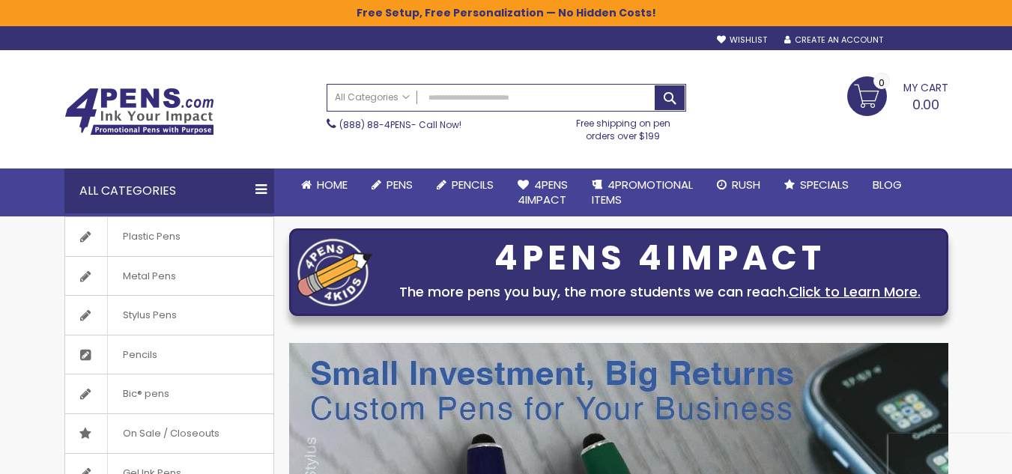
click at [931, 39] on div "Sign In" at bounding box center [922, 40] width 49 height 11
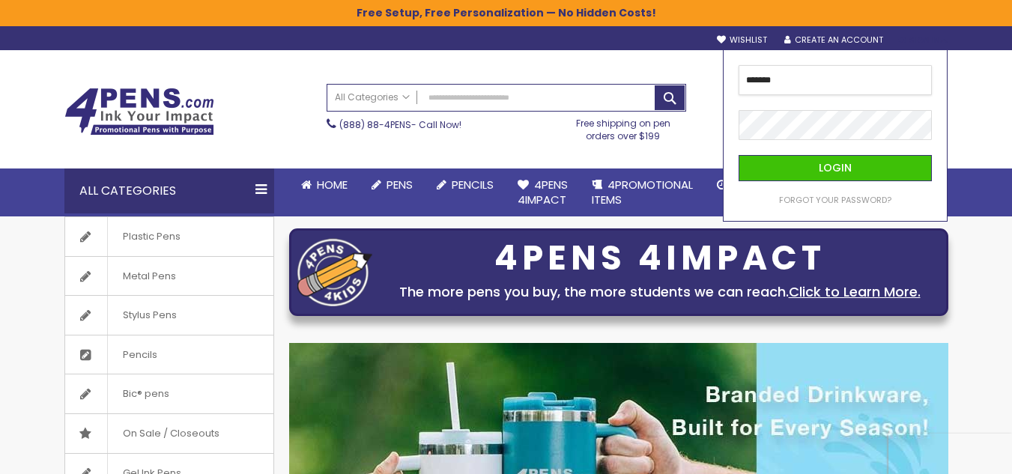
type input "**********"
click at [738, 155] on button "Login" at bounding box center [834, 168] width 193 height 26
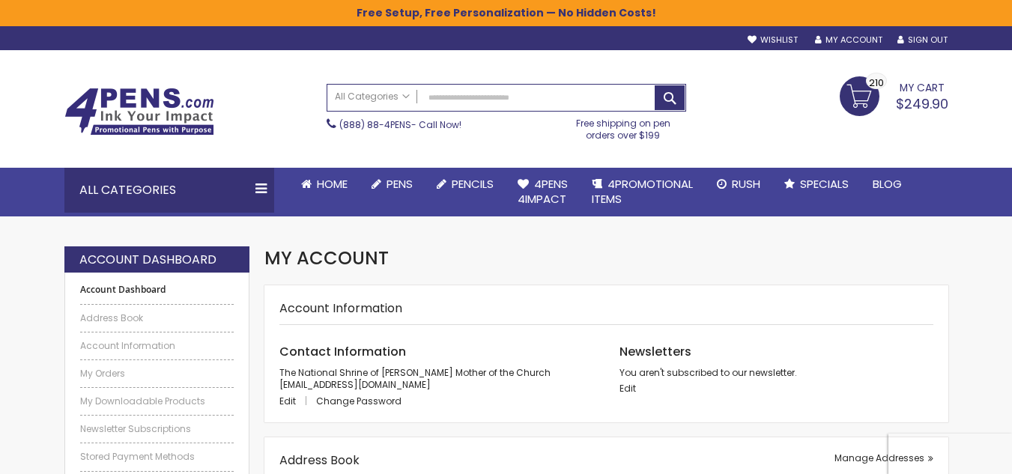
click at [862, 95] on link "My Cart $249.90 210 210 items" at bounding box center [894, 94] width 109 height 37
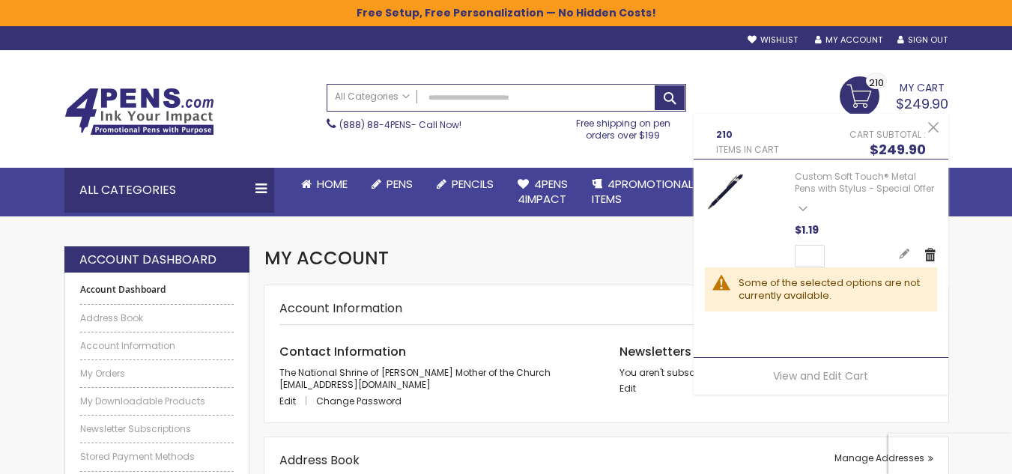
click at [929, 253] on link "Remove" at bounding box center [929, 254] width 13 height 15
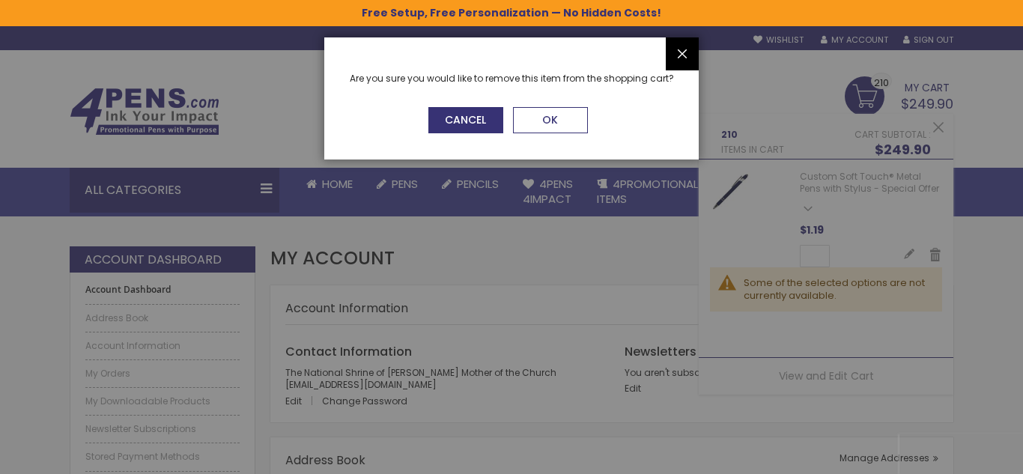
click at [544, 118] on span "OK" at bounding box center [550, 119] width 16 height 15
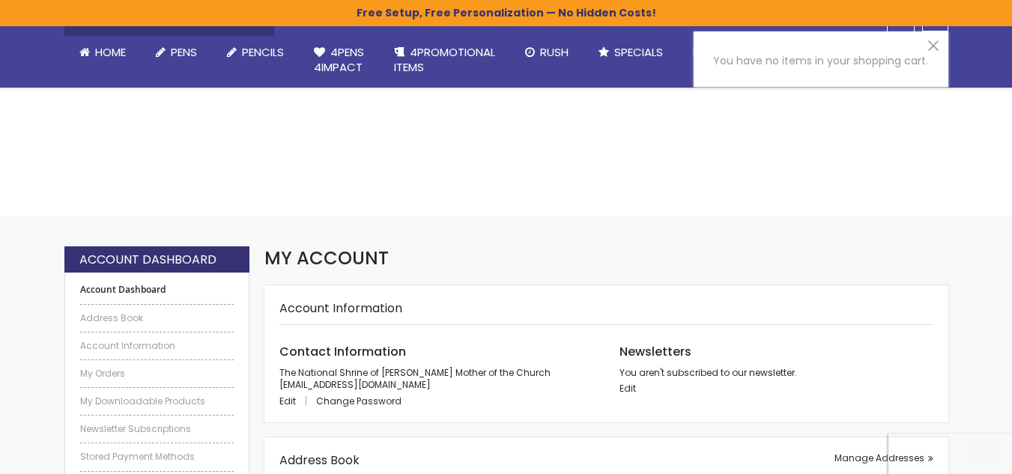
scroll to position [391, 0]
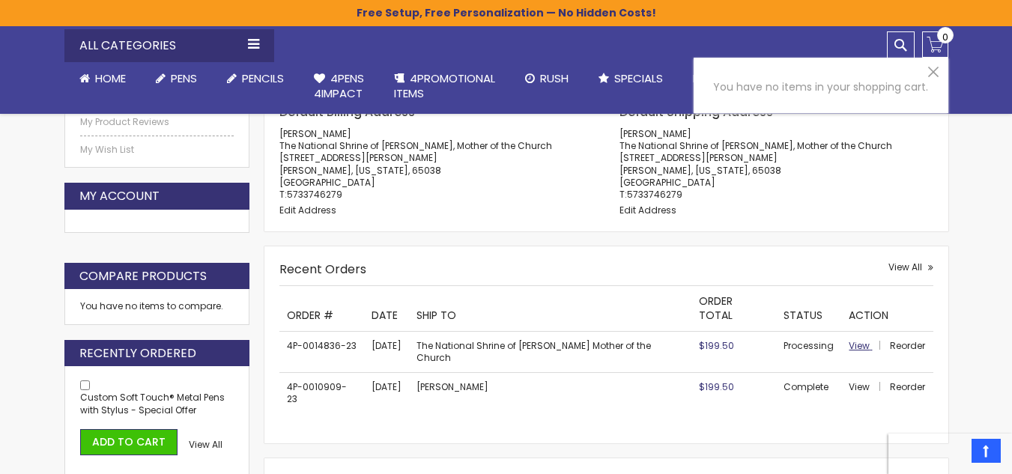
click at [854, 339] on span "View" at bounding box center [859, 345] width 21 height 13
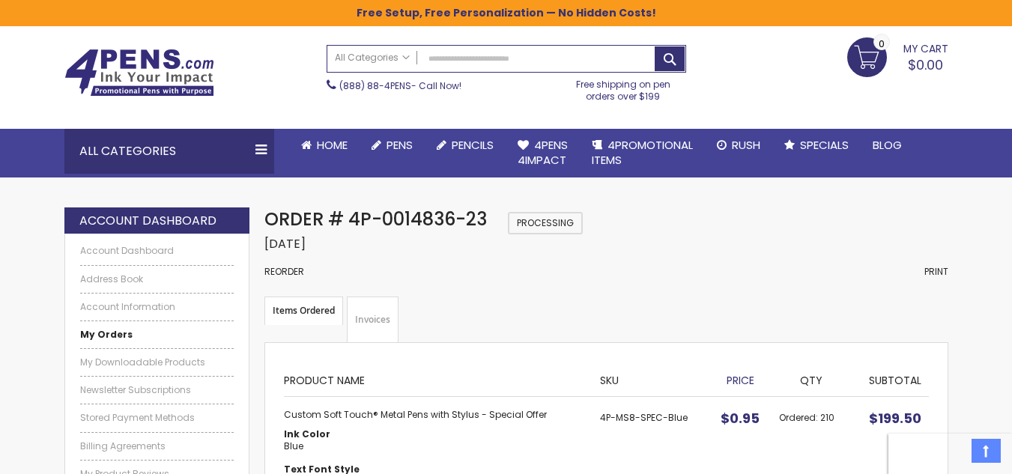
scroll to position [31, 0]
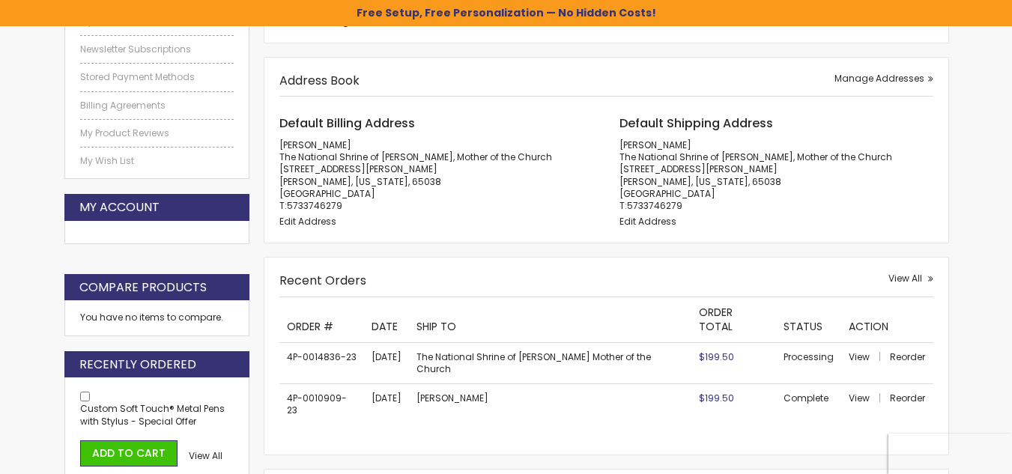
scroll to position [391, 0]
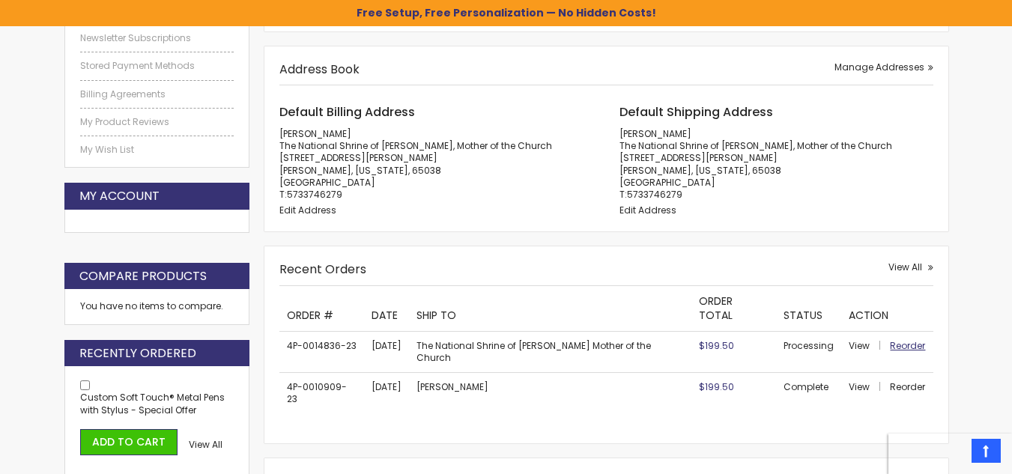
click at [905, 339] on span "Reorder" at bounding box center [907, 345] width 35 height 13
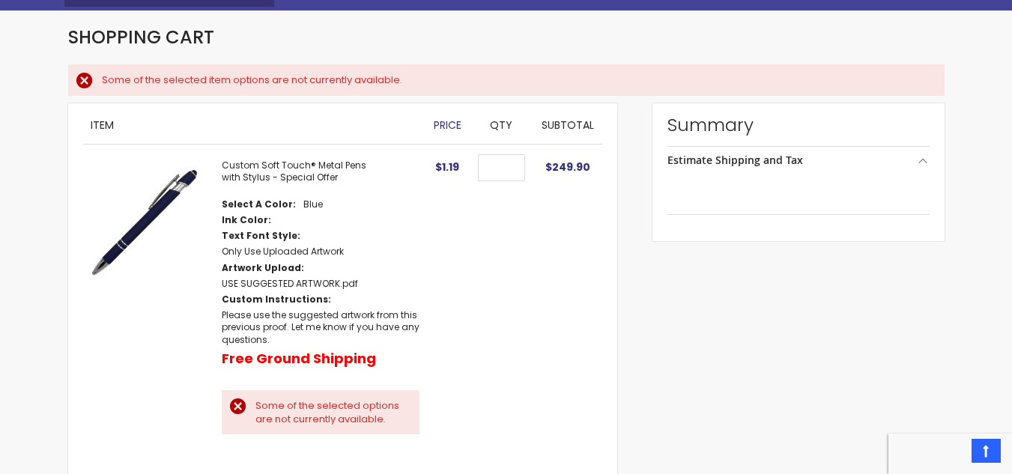
select select "**"
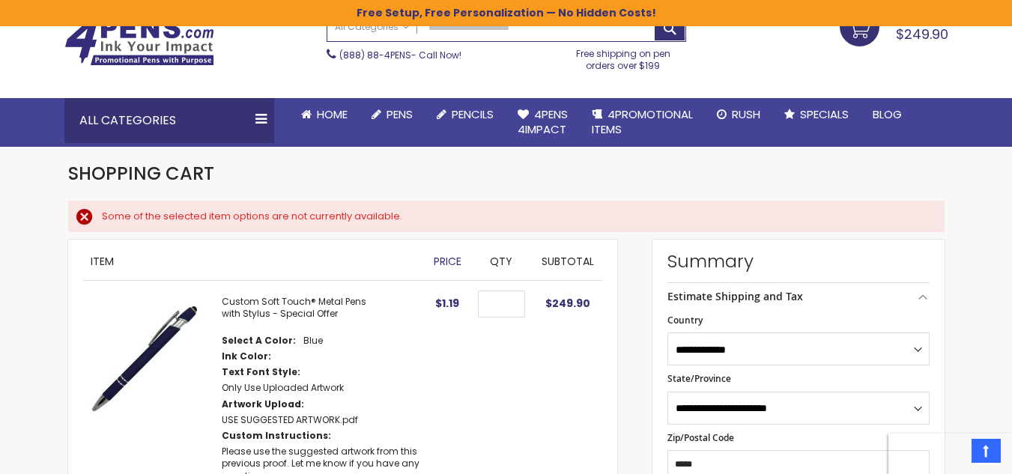
scroll to position [46, 0]
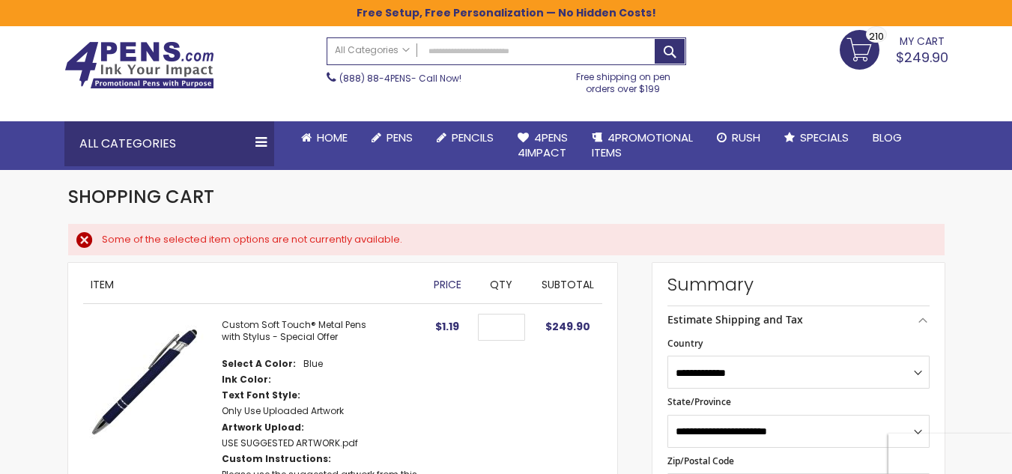
drag, startPoint x: 1019, startPoint y: 28, endPoint x: 1022, endPoint y: 40, distance: 11.8
click at [1011, 40] on html "The store will not work correctly when cookies are disabled. Free Setup, Free P…" at bounding box center [506, 191] width 1012 height 474
click at [102, 239] on div "Some of the selected item options are not currently available." at bounding box center [516, 239] width 828 height 13
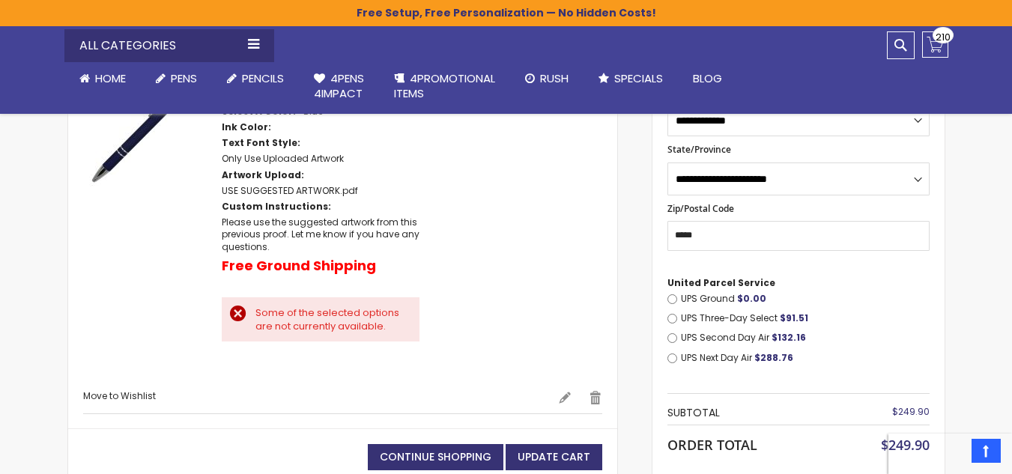
scroll to position [306, 0]
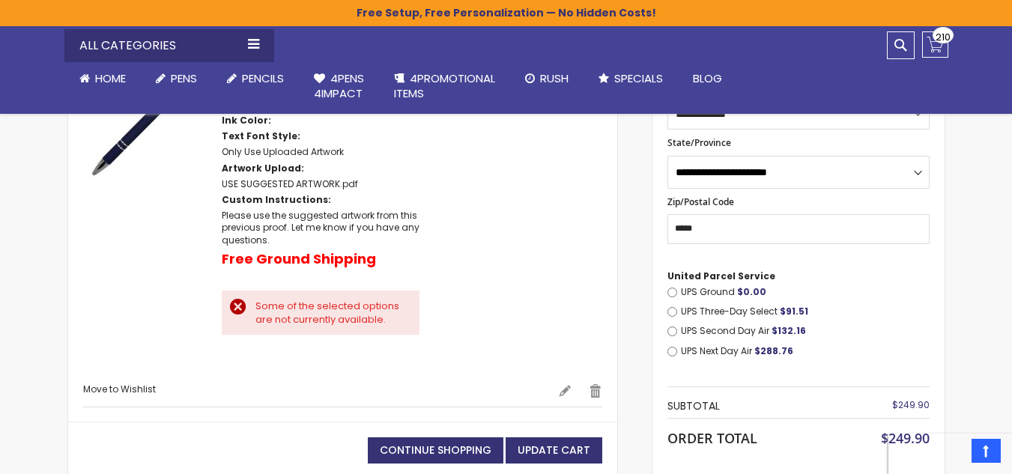
click at [255, 300] on div "Some of the selected options are not currently available." at bounding box center [329, 313] width 149 height 26
click at [678, 291] on div "UPS Ground $0.00" at bounding box center [798, 292] width 262 height 12
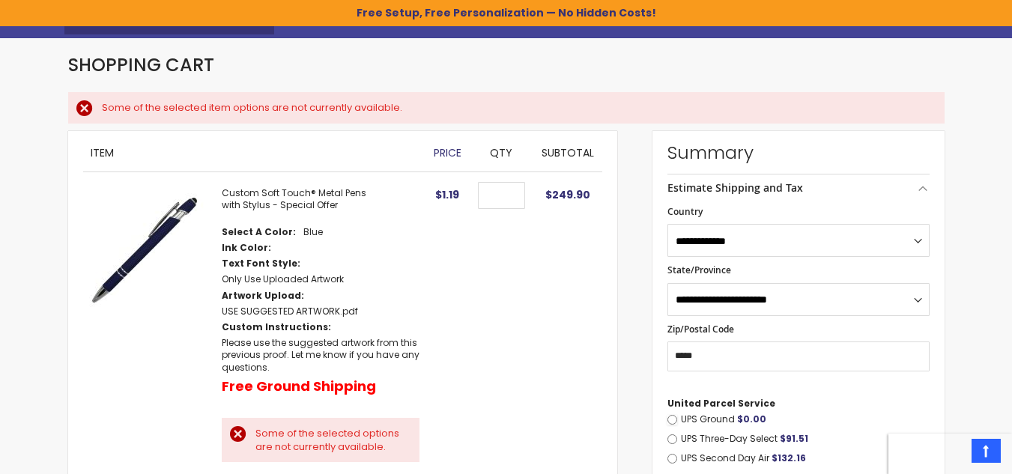
scroll to position [155, 0]
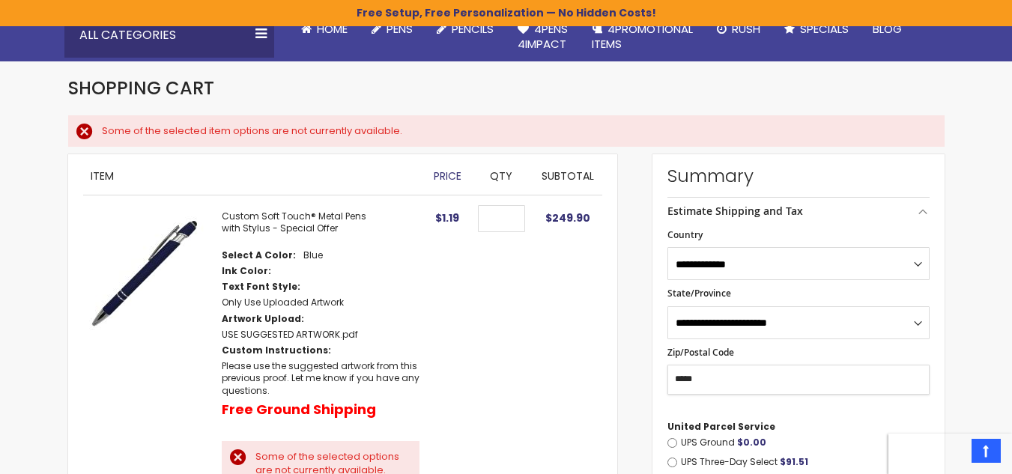
click at [719, 380] on input "*****" at bounding box center [798, 380] width 262 height 30
type input "*****"
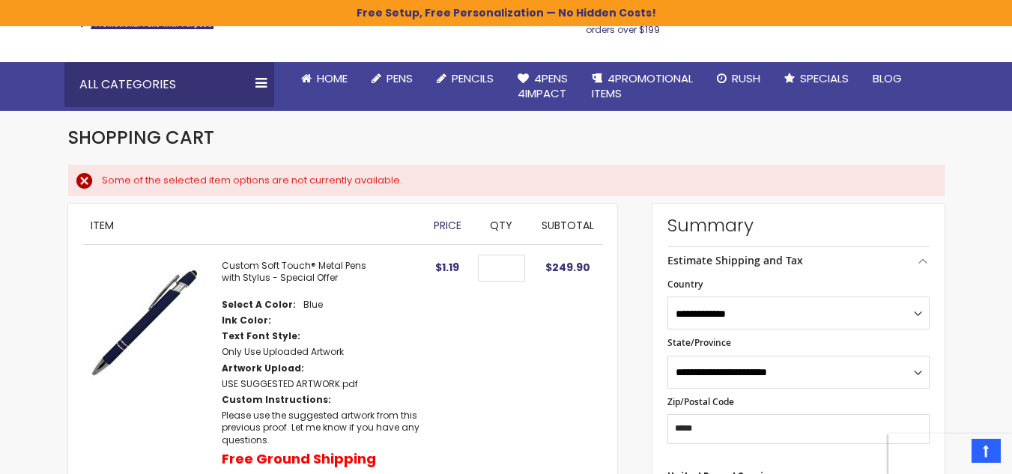
scroll to position [40, 0]
